Goal: Use online tool/utility: Utilize a website feature to perform a specific function

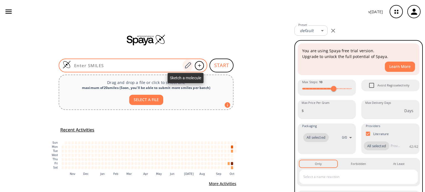
click at [186, 65] on icon at bounding box center [187, 65] width 7 height 7
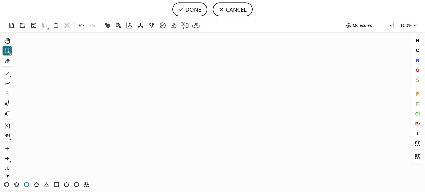
drag, startPoint x: 28, startPoint y: 187, endPoint x: 32, endPoint y: 184, distance: 4.1
click at [29, 186] on icon at bounding box center [26, 184] width 7 height 7
click at [231, 96] on icon "Created with [PERSON_NAME] 2.3.0" at bounding box center [212, 105] width 395 height 147
click at [418, 70] on span "O" at bounding box center [417, 69] width 4 height 5
drag, startPoint x: 241, startPoint y: 93, endPoint x: 232, endPoint y: 96, distance: 9.8
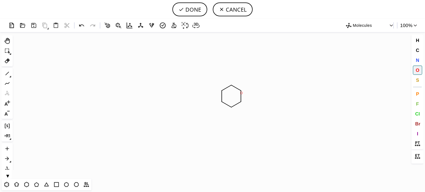
click at [241, 93] on tspan "O" at bounding box center [241, 93] width 3 height 4
click at [220, 102] on tspan "O" at bounding box center [220, 102] width 3 height 4
drag, startPoint x: 418, startPoint y: 61, endPoint x: 304, endPoint y: 81, distance: 115.6
click at [417, 61] on span "N" at bounding box center [416, 59] width 3 height 5
click at [224, 103] on tspan "N" at bounding box center [223, 103] width 3 height 4
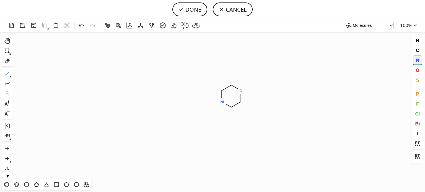
click at [7, 75] on icon at bounding box center [7, 73] width 7 height 7
click at [218, 102] on icon "Created with [PERSON_NAME] 2.3.0 [PERSON_NAME]" at bounding box center [212, 105] width 395 height 147
click at [37, 186] on icon at bounding box center [36, 184] width 7 height 7
click at [416, 60] on span "N" at bounding box center [416, 59] width 3 height 5
click at [213, 109] on tspan "N" at bounding box center [213, 109] width 3 height 4
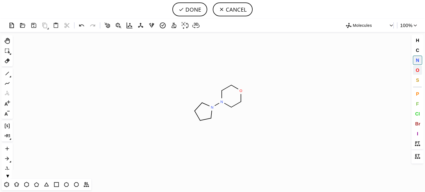
drag, startPoint x: 416, startPoint y: 70, endPoint x: 284, endPoint y: 92, distance: 134.2
click at [416, 70] on span "O" at bounding box center [417, 69] width 4 height 5
drag, startPoint x: 195, startPoint y: 112, endPoint x: 158, endPoint y: 106, distance: 37.4
click at [195, 111] on tspan "O" at bounding box center [195, 112] width 3 height 4
click at [7, 74] on icon at bounding box center [8, 74] width 4 height 4
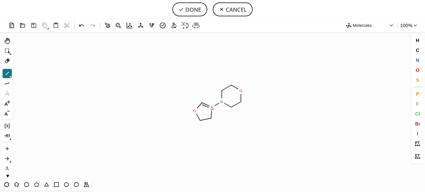
drag, startPoint x: 416, startPoint y: 60, endPoint x: 294, endPoint y: 58, distance: 121.3
click at [414, 59] on button "N" at bounding box center [416, 60] width 9 height 9
click at [203, 104] on tspan "N" at bounding box center [202, 104] width 3 height 4
click at [7, 75] on icon at bounding box center [7, 73] width 7 height 7
click at [4, 73] on icon at bounding box center [7, 73] width 7 height 7
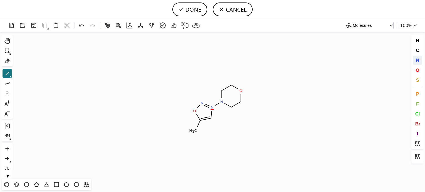
click at [417, 60] on span "N" at bounding box center [416, 59] width 3 height 5
click at [197, 133] on tspan "N" at bounding box center [197, 133] width 3 height 4
click at [186, 8] on button "DONE" at bounding box center [189, 9] width 35 height 14
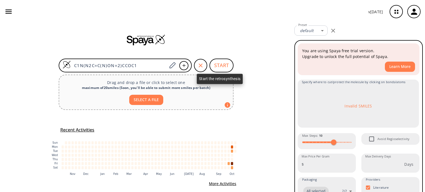
click at [214, 63] on button "START" at bounding box center [221, 66] width 24 height 14
click at [215, 67] on button "START" at bounding box center [221, 66] width 24 height 14
click at [219, 67] on button "START" at bounding box center [221, 66] width 24 height 14
click at [332, 32] on icon "button" at bounding box center [332, 30] width 7 height 7
click at [213, 63] on button "START" at bounding box center [221, 66] width 24 height 14
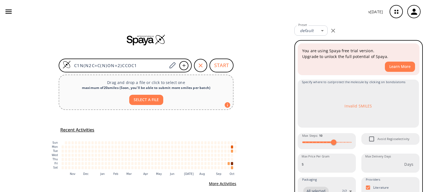
scroll to position [10, 0]
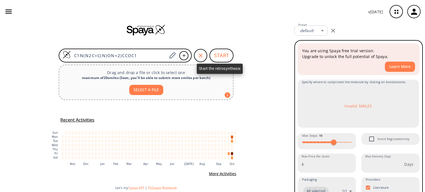
click at [223, 56] on button "START" at bounding box center [221, 56] width 24 height 14
click at [222, 57] on button "START" at bounding box center [221, 56] width 24 height 14
click at [218, 55] on button "START" at bounding box center [221, 56] width 24 height 14
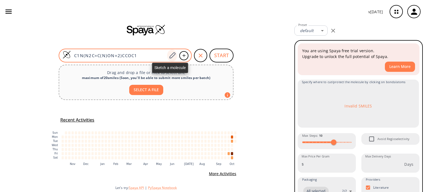
click at [173, 55] on icon at bounding box center [171, 55] width 7 height 7
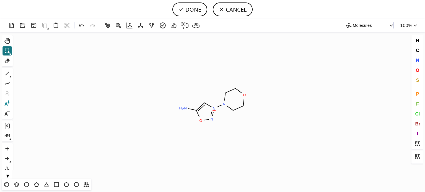
click at [8, 103] on icon at bounding box center [7, 103] width 7 height 7
click at [211, 108] on circle at bounding box center [213, 108] width 7 height 7
click at [192, 9] on button "DONE" at bounding box center [189, 9] width 35 height 14
type input "C1COCCN1[N+]1=NOC(N)=C1"
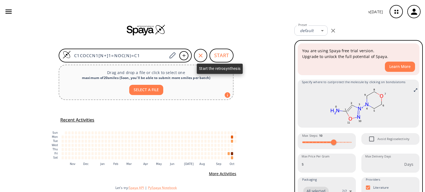
click at [219, 57] on button "START" at bounding box center [221, 56] width 24 height 14
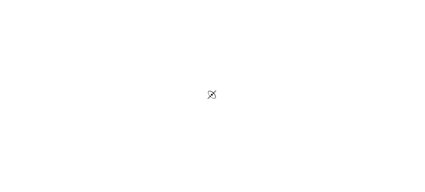
scroll to position [1, 0]
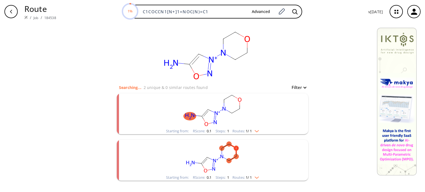
click at [255, 134] on div "Starting from: RScore : 0.1 Steps : 1 Routes: 1 / 1" at bounding box center [212, 131] width 101 height 6
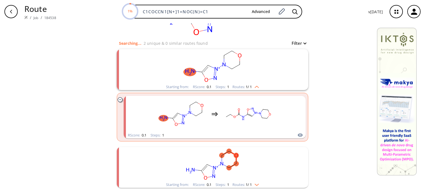
scroll to position [55, 0]
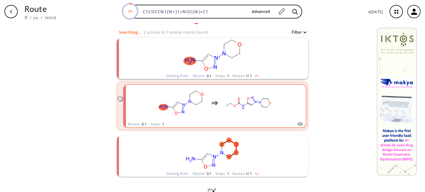
click at [256, 114] on rect "clusters" at bounding box center [248, 103] width 50 height 35
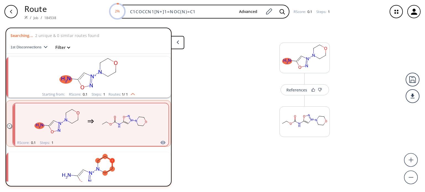
scroll to position [12, 0]
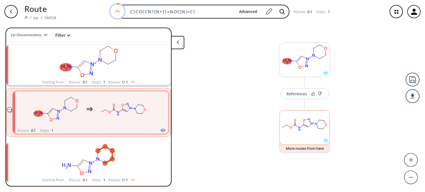
click at [300, 130] on icon at bounding box center [299, 130] width 2 height 2
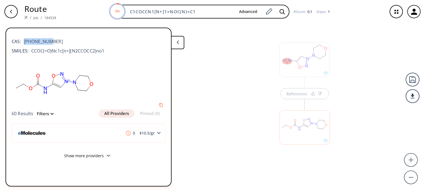
drag, startPoint x: 50, startPoint y: 43, endPoint x: 21, endPoint y: 42, distance: 29.0
click at [21, 42] on div "CAS: [PHONE_NUMBER]" at bounding box center [89, 39] width 154 height 12
copy span "[PHONE_NUMBER]"
click at [296, 96] on div at bounding box center [304, 125] width 56 height 62
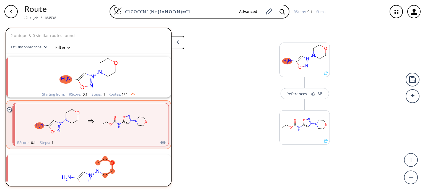
click at [296, 96] on div "References" at bounding box center [296, 94] width 21 height 4
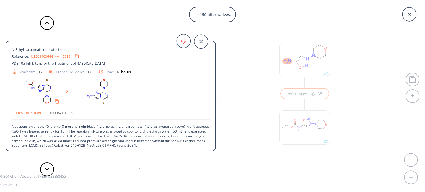
scroll to position [1, 0]
click at [43, 168] on button at bounding box center [47, 170] width 14 height 14
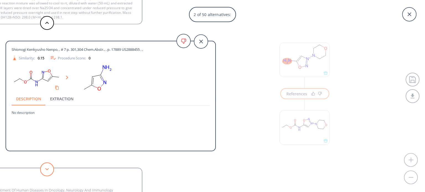
click at [45, 168] on button at bounding box center [47, 170] width 14 height 14
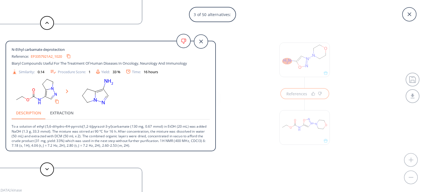
scroll to position [6, 0]
click at [369, 105] on div "3 of 50 alternatives: N-Ethyl carbamate deprotection Reference: US20140364414A1…" at bounding box center [212, 96] width 425 height 192
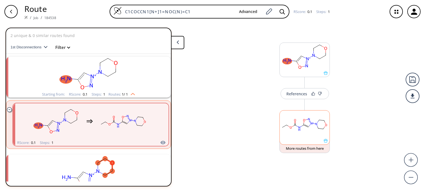
click at [313, 129] on rect at bounding box center [304, 125] width 50 height 28
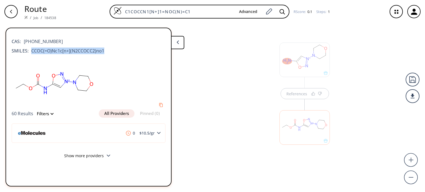
drag, startPoint x: 108, startPoint y: 52, endPoint x: 31, endPoint y: 52, distance: 76.8
click at [31, 52] on div "SMILES: CCOC(=O)Nc1c[n+](N2CCOCC2)no1" at bounding box center [89, 51] width 154 height 7
copy span "CCOC(=O)Nc1c[n+](N2CCOCC2)no1"
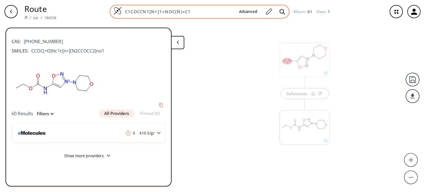
drag, startPoint x: 193, startPoint y: 11, endPoint x: 109, endPoint y: 14, distance: 84.6
click at [110, 13] on div "C1COCCN1[N+]1=NOC(N)=C1 Advanced" at bounding box center [199, 12] width 180 height 14
paste input "COC(=O)Nc1c[n+](N2CCOCC2)no"
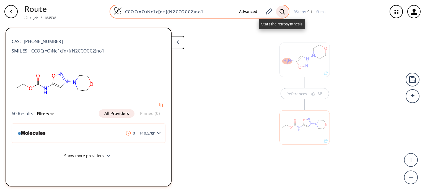
type input "CCOC(=O)Nc1c[n+](N2CCOCC2)no1"
click at [285, 11] on div at bounding box center [282, 12] width 12 height 12
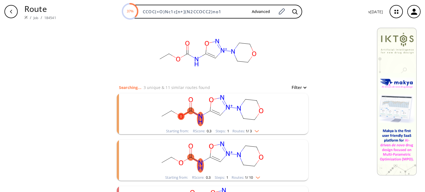
click at [256, 132] on img "clusters" at bounding box center [255, 130] width 7 height 4
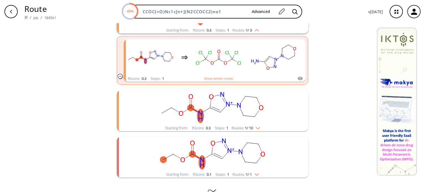
scroll to position [117, 0]
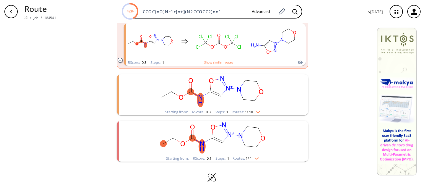
click at [256, 112] on img "clusters" at bounding box center [256, 111] width 7 height 4
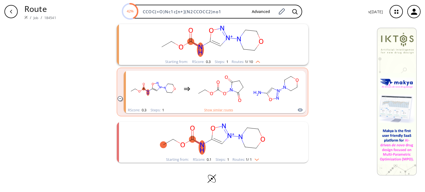
scroll to position [168, 0]
click at [256, 162] on li "Starting from: RScore : 0.1 Steps : 1 Routes: 1 / 1" at bounding box center [212, 141] width 191 height 46
click at [256, 159] on img "clusters" at bounding box center [255, 158] width 7 height 4
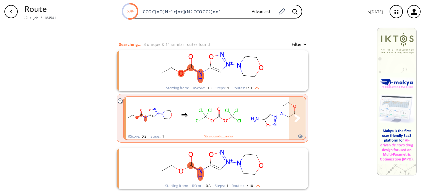
scroll to position [111, 0]
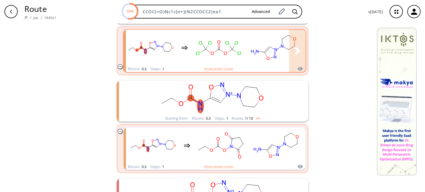
click at [277, 52] on rect "clusters" at bounding box center [273, 47] width 50 height 35
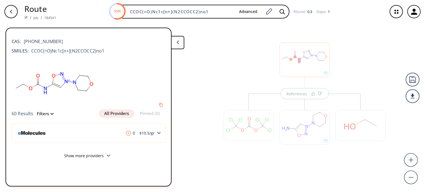
click at [315, 123] on div at bounding box center [304, 127] width 50 height 35
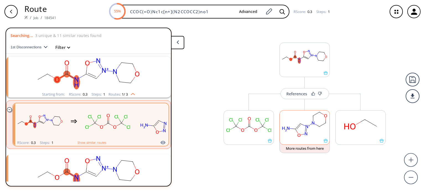
click at [298, 129] on rect at bounding box center [304, 125] width 50 height 28
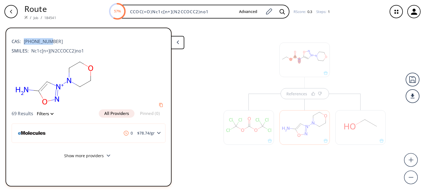
drag, startPoint x: 50, startPoint y: 38, endPoint x: 25, endPoint y: 41, distance: 25.9
click at [25, 41] on div "CAS: [PHONE_NUMBER]" at bounding box center [89, 39] width 154 height 12
copy span "[PHONE_NUMBER]"
drag, startPoint x: 208, startPoint y: 12, endPoint x: 78, endPoint y: 10, distance: 129.4
click at [78, 10] on div "64% CCOC(=O)Nc1c[n+](N2CCOCC2)no1 Advanced RScore : 0.3 Steps : 1" at bounding box center [222, 12] width 322 height 14
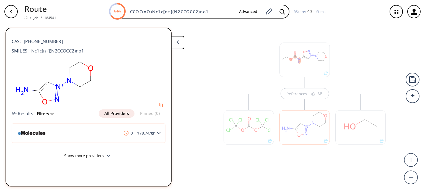
paste input "16142-27-"
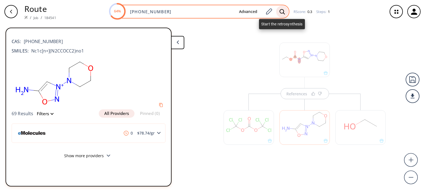
click at [280, 11] on icon at bounding box center [282, 12] width 6 height 6
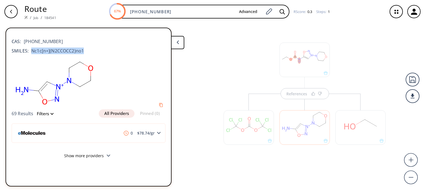
drag, startPoint x: 87, startPoint y: 52, endPoint x: 29, endPoint y: 53, distance: 58.6
click at [29, 53] on div "SMILES: Nc1c[n+](N2CCOCC2)no1" at bounding box center [89, 51] width 154 height 7
copy span "Nc1c[n+](N2CCOCC2)no1"
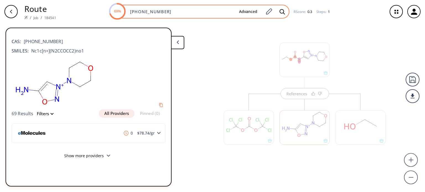
drag, startPoint x: 163, startPoint y: 11, endPoint x: 109, endPoint y: 11, distance: 53.3
click at [109, 11] on div "69% [PHONE_NUMBER] Advanced" at bounding box center [199, 12] width 180 height 14
paste input "Nc1c[n+](N2CCOCC2)no"
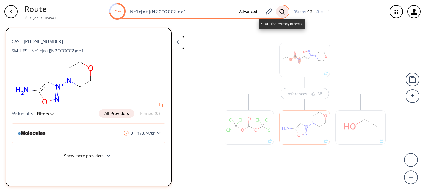
type input "Nc1c[n+](N2CCOCC2)no1"
click at [277, 11] on div at bounding box center [282, 12] width 12 height 12
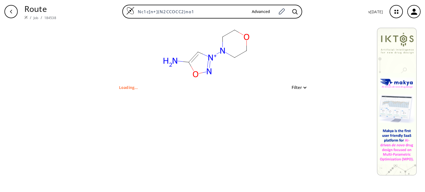
type input "C1COCCN1[N+]1=NOC(N)=C1"
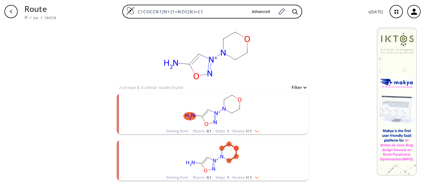
click at [261, 131] on div "Starting from: RScore : 0.1 Steps : 1 Routes: 1 / 1" at bounding box center [212, 131] width 101 height 6
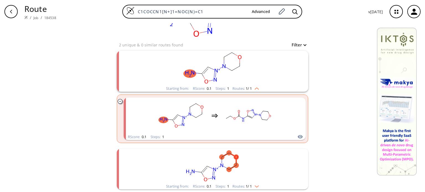
scroll to position [43, 0]
click at [255, 188] on div "Starting from: RScore : 0.1 Steps : 1 Routes: 1 / 1" at bounding box center [212, 186] width 101 height 6
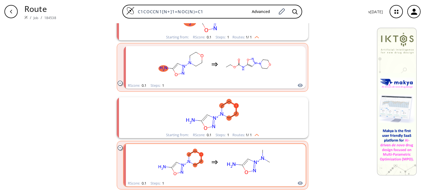
scroll to position [94, 0]
click at [271, 167] on rect "clusters" at bounding box center [248, 162] width 50 height 35
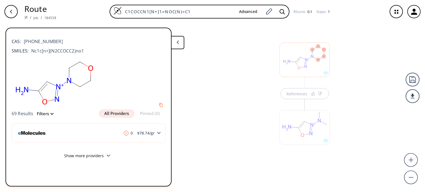
click at [317, 129] on div at bounding box center [304, 127] width 50 height 35
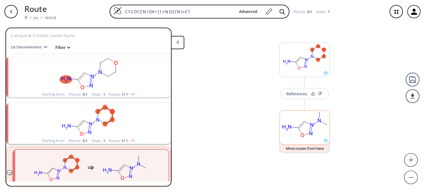
scroll to position [12, 0]
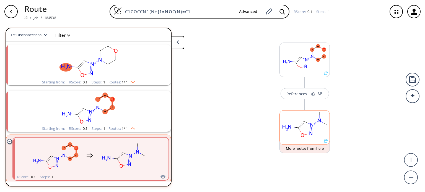
click at [317, 129] on rect at bounding box center [304, 125] width 50 height 28
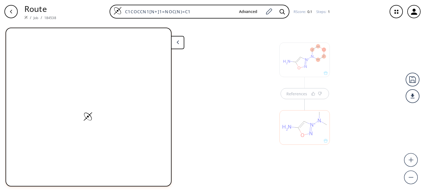
scroll to position [0, 0]
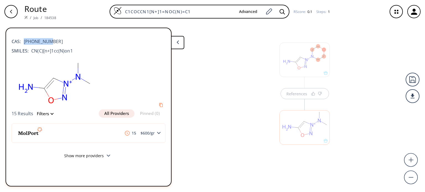
drag, startPoint x: 52, startPoint y: 43, endPoint x: 24, endPoint y: 42, distance: 28.2
click at [24, 42] on div "CAS: [PHONE_NUMBER]" at bounding box center [89, 39] width 154 height 12
copy span "[PHONE_NUMBER]"
